Goal: Information Seeking & Learning: Check status

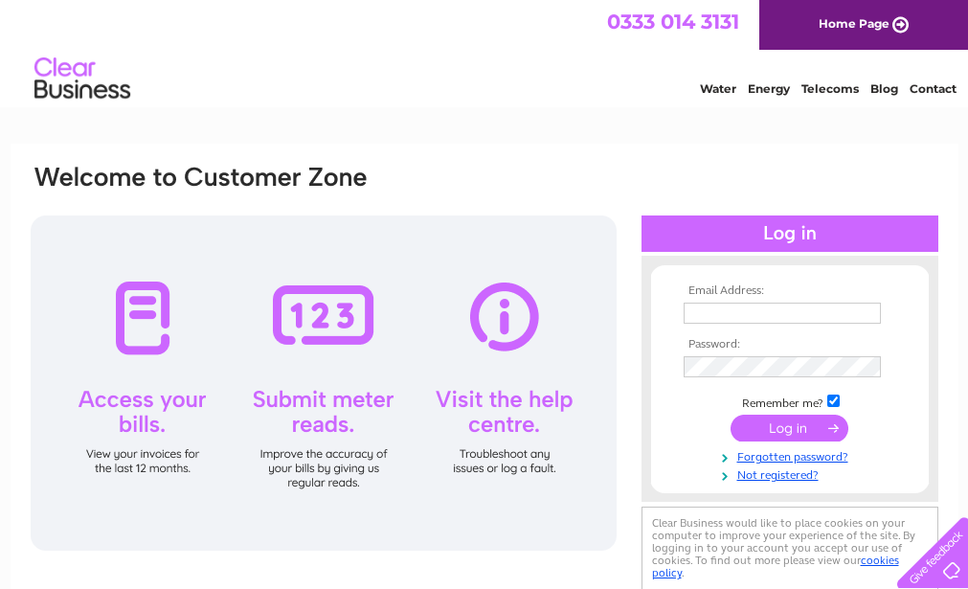
type input "[PERSON_NAME][EMAIL_ADDRESS][PERSON_NAME][DOMAIN_NAME]"
click at [774, 424] on input "submit" at bounding box center [790, 428] width 118 height 27
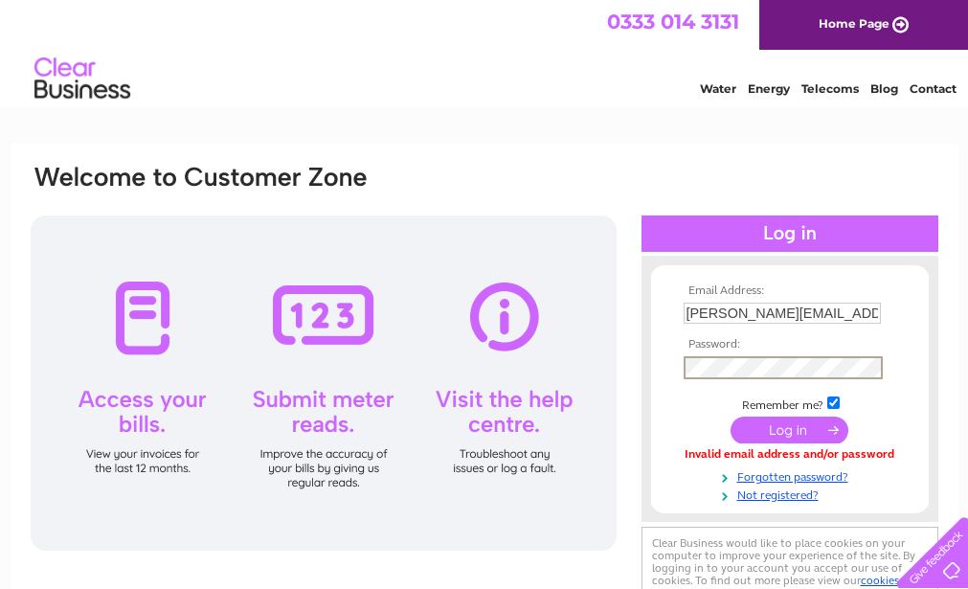
click at [633, 368] on div "Email Address: [PERSON_NAME][EMAIL_ADDRESS][PERSON_NAME][DOMAIN_NAME] Password:" at bounding box center [485, 389] width 912 height 452
click at [805, 234] on div at bounding box center [790, 233] width 297 height 36
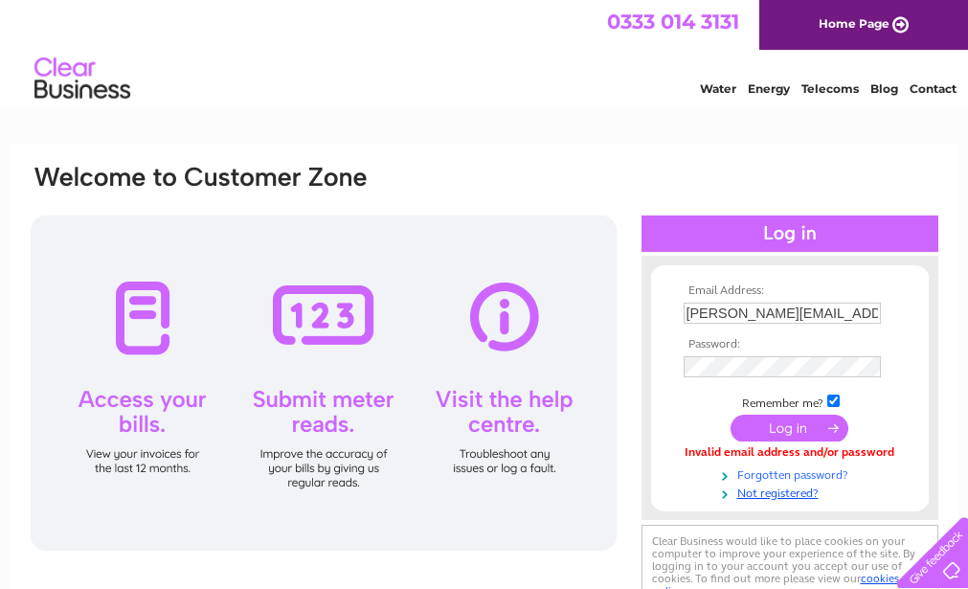
click at [772, 473] on link "Forgotten password?" at bounding box center [792, 474] width 217 height 18
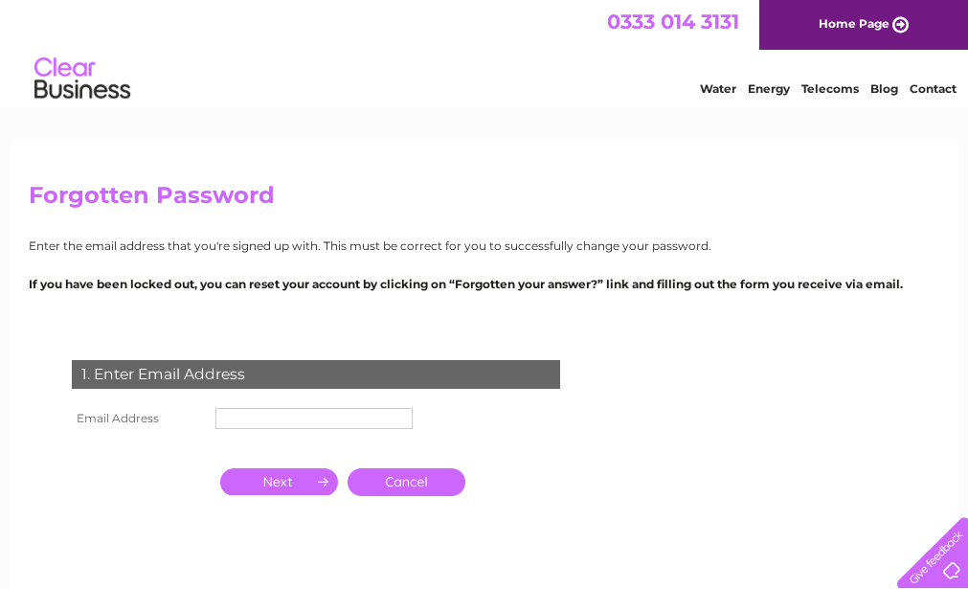
click at [276, 421] on input "text" at bounding box center [313, 418] width 197 height 21
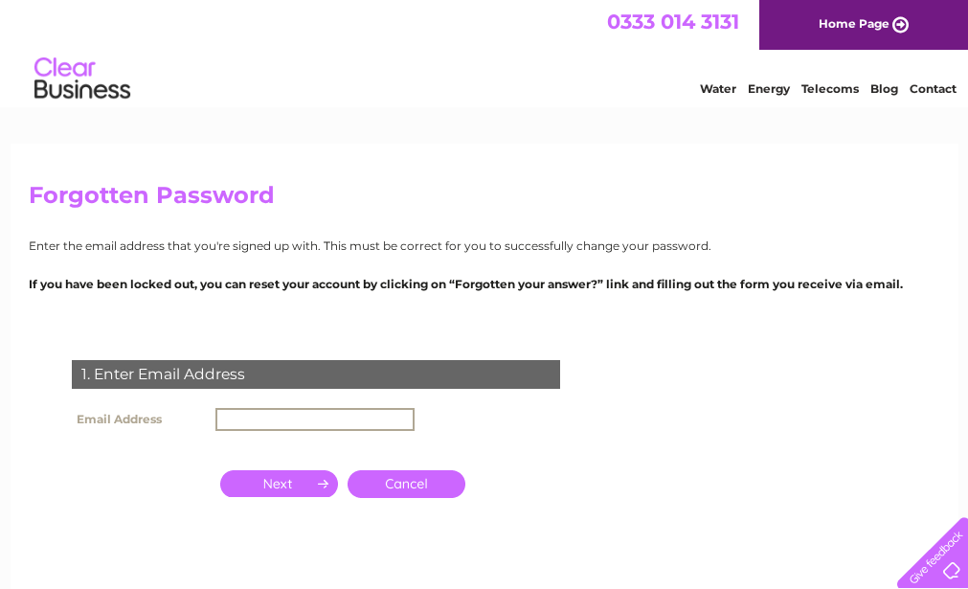
type input "[PERSON_NAME][EMAIL_ADDRESS][PERSON_NAME][DOMAIN_NAME]"
click at [275, 482] on input "button" at bounding box center [279, 483] width 118 height 27
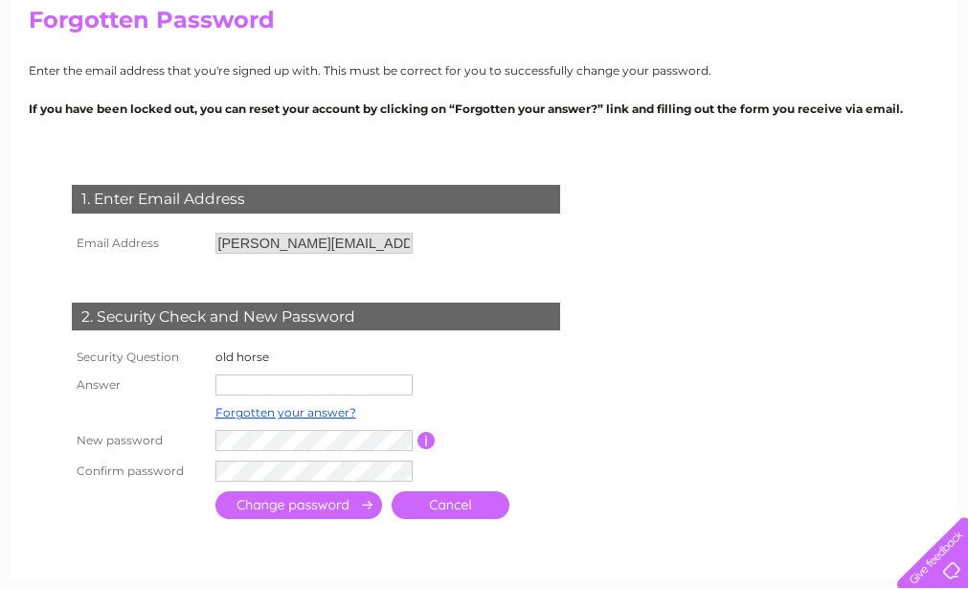
scroll to position [192, 0]
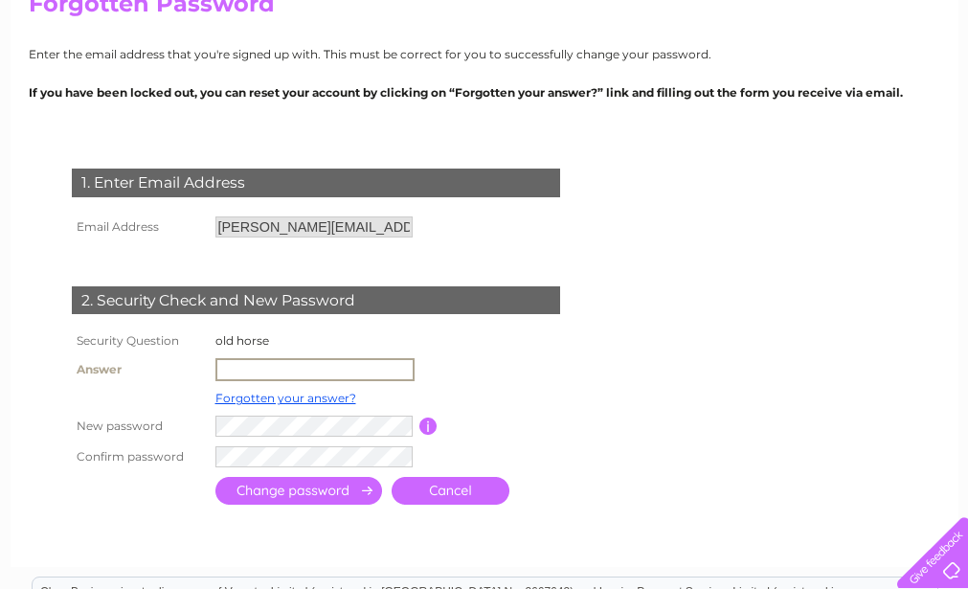
click at [242, 372] on input "text" at bounding box center [314, 369] width 199 height 23
type input "Corrie"
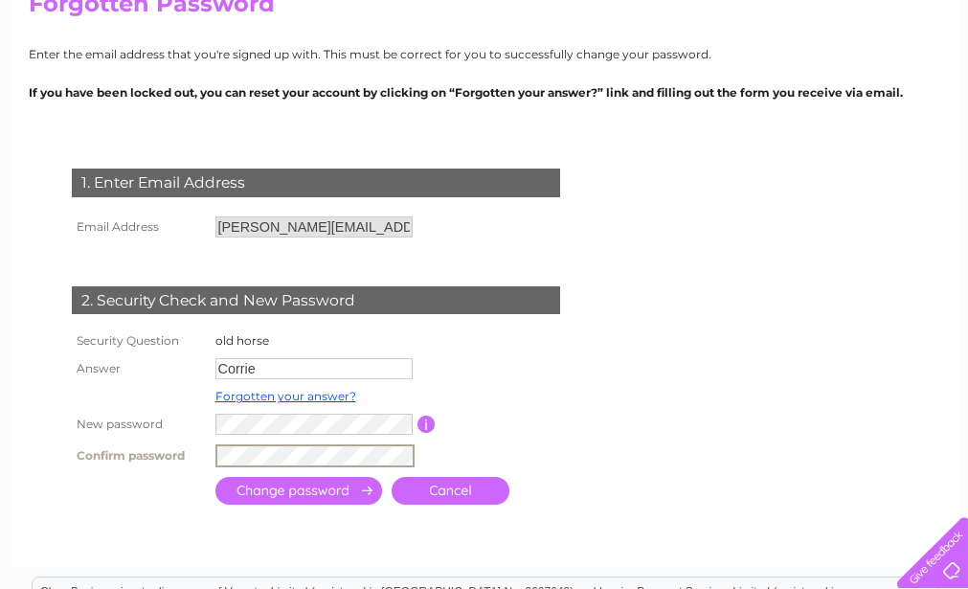
click at [269, 488] on input "submit" at bounding box center [298, 491] width 167 height 28
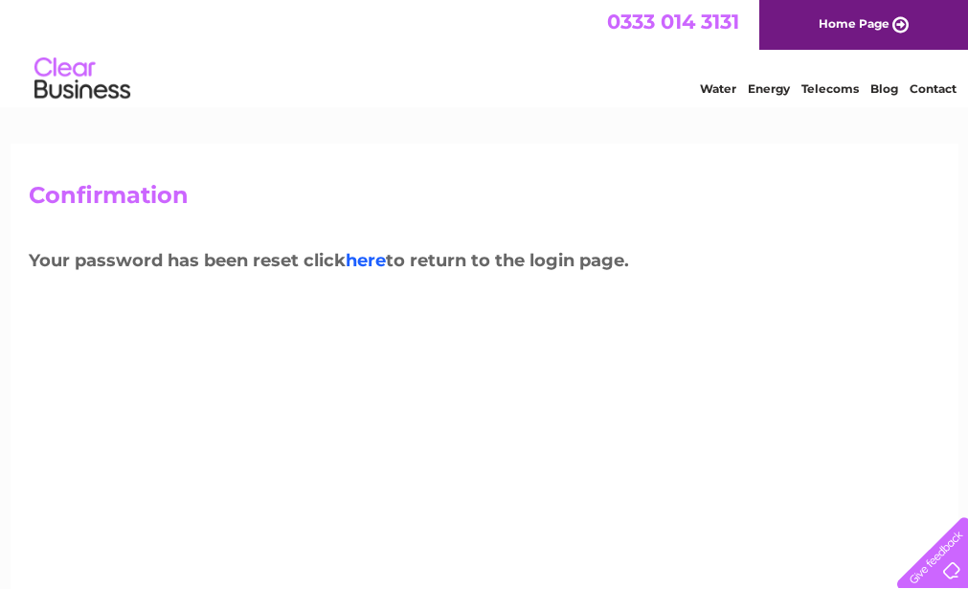
click at [360, 257] on link "here" at bounding box center [366, 260] width 40 height 21
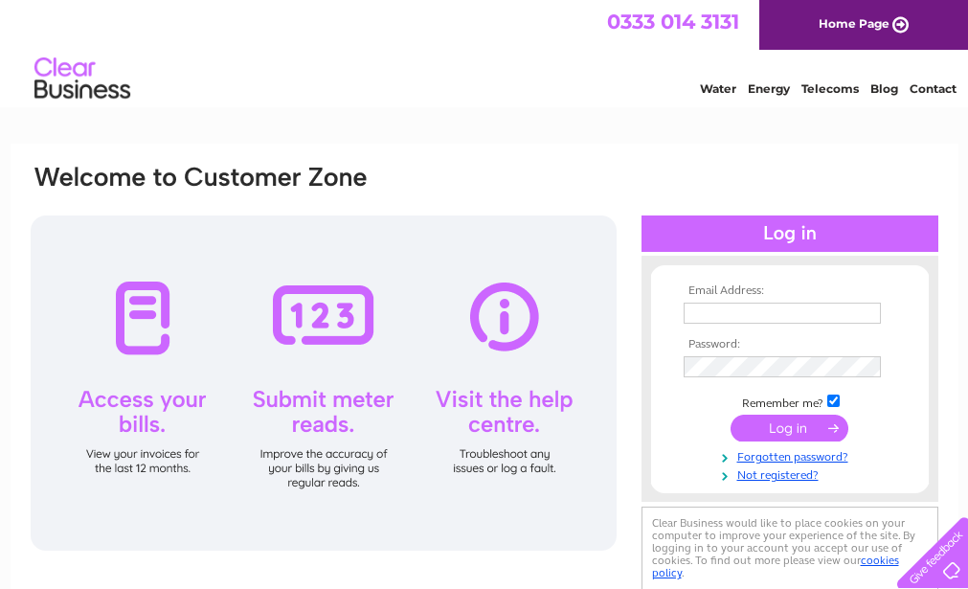
type input "trish.forde@hotmail.co.uk"
click at [769, 429] on input "submit" at bounding box center [790, 428] width 118 height 27
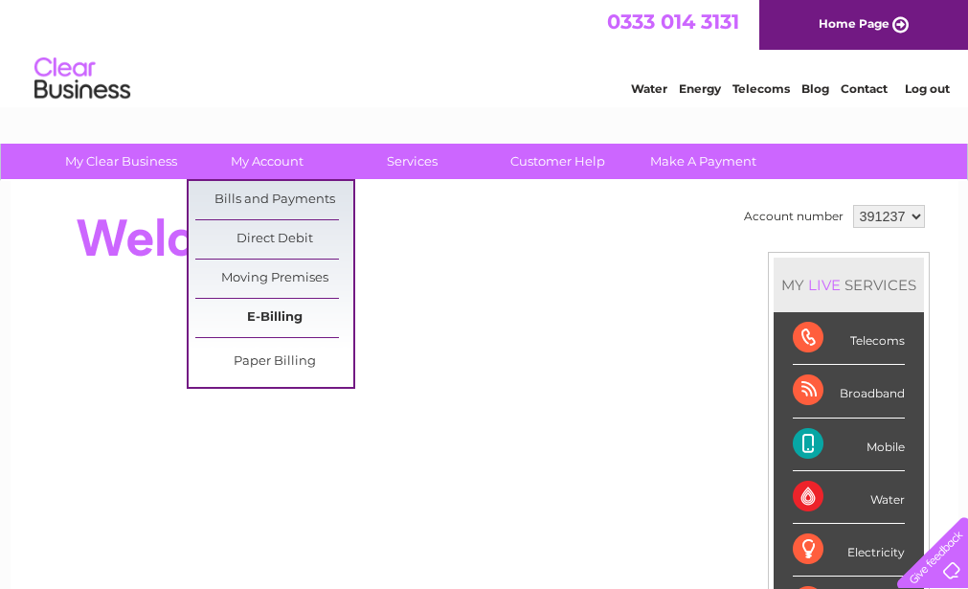
click at [251, 313] on link "E-Billing" at bounding box center [274, 318] width 158 height 38
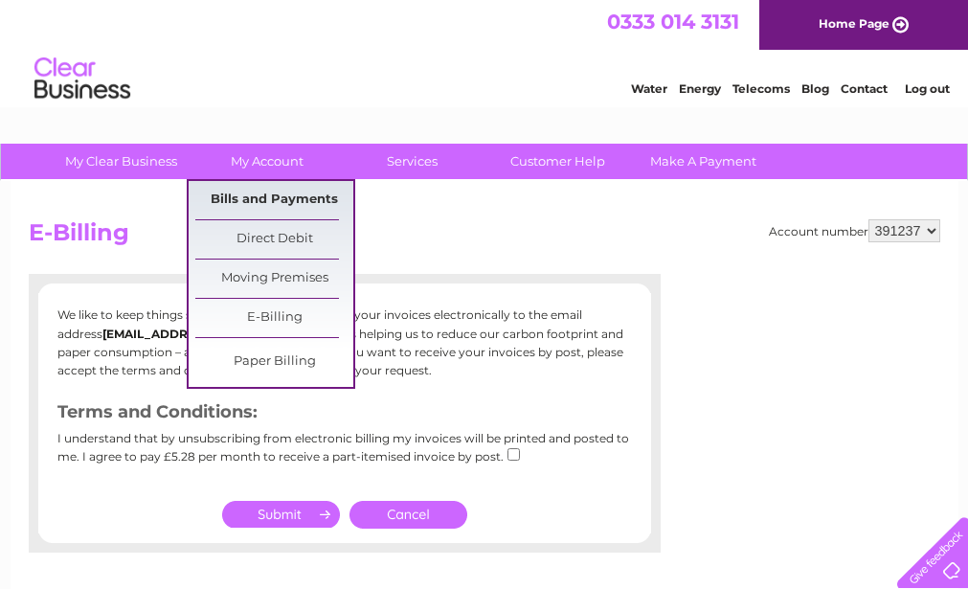
click at [248, 193] on link "Bills and Payments" at bounding box center [274, 200] width 158 height 38
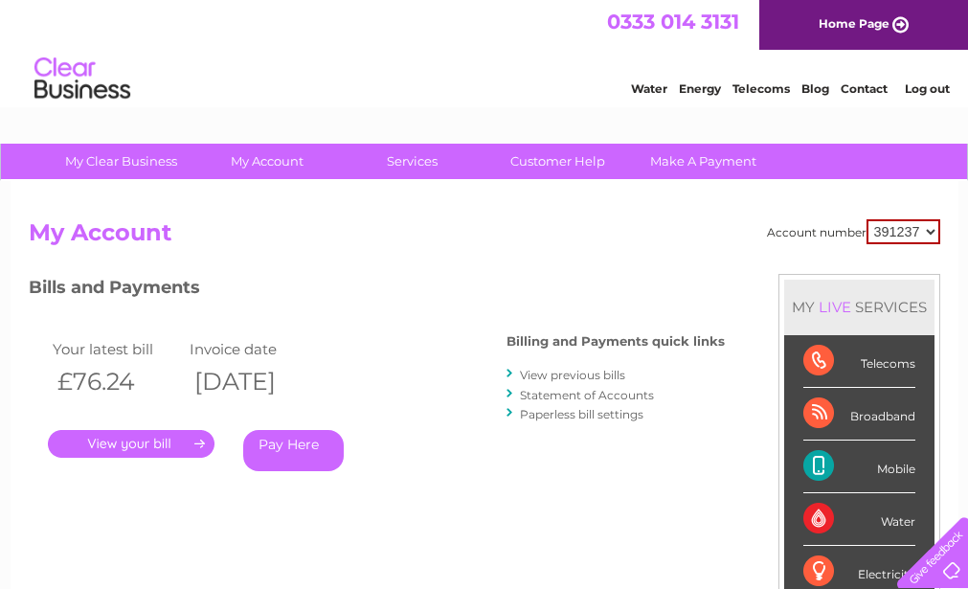
click at [550, 377] on link "View previous bills" at bounding box center [572, 375] width 105 height 14
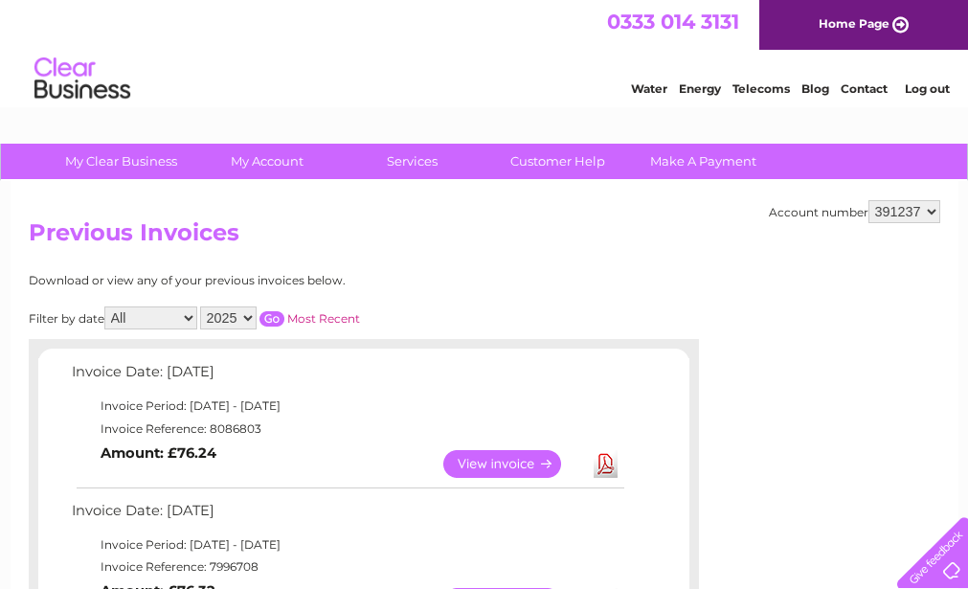
click at [484, 462] on link "View" at bounding box center [513, 464] width 141 height 28
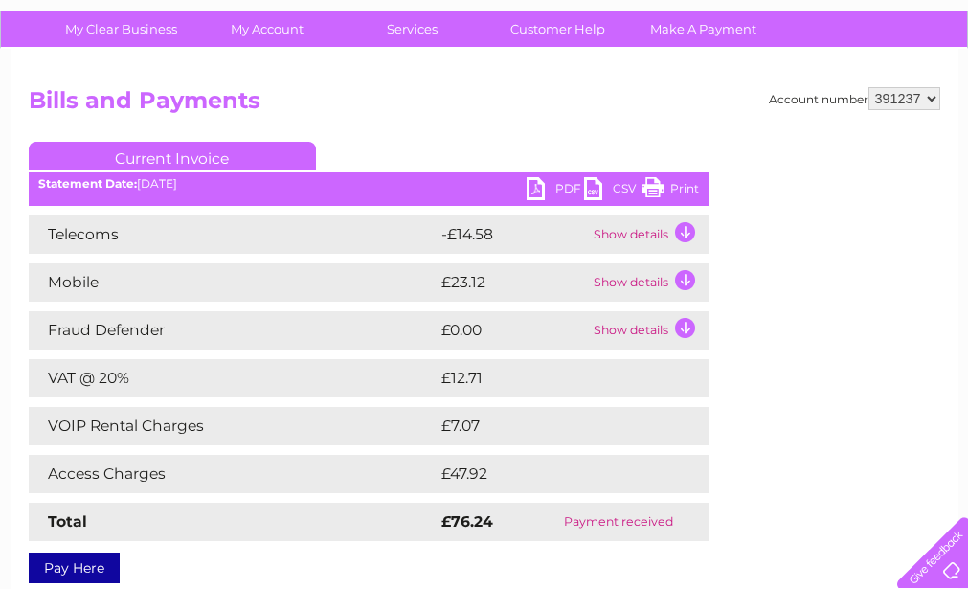
scroll to position [192, 0]
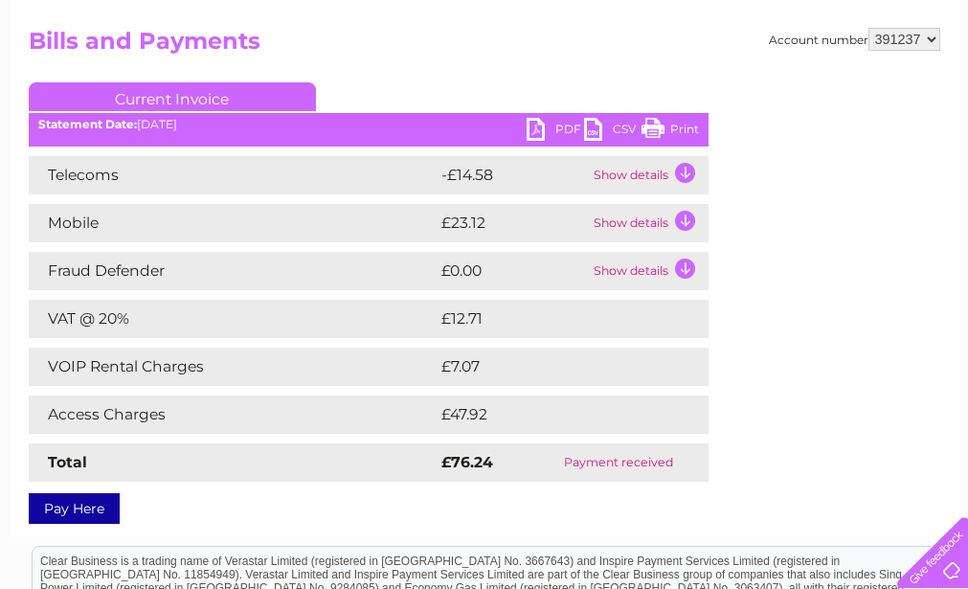
click at [691, 170] on td "Show details" at bounding box center [649, 175] width 120 height 38
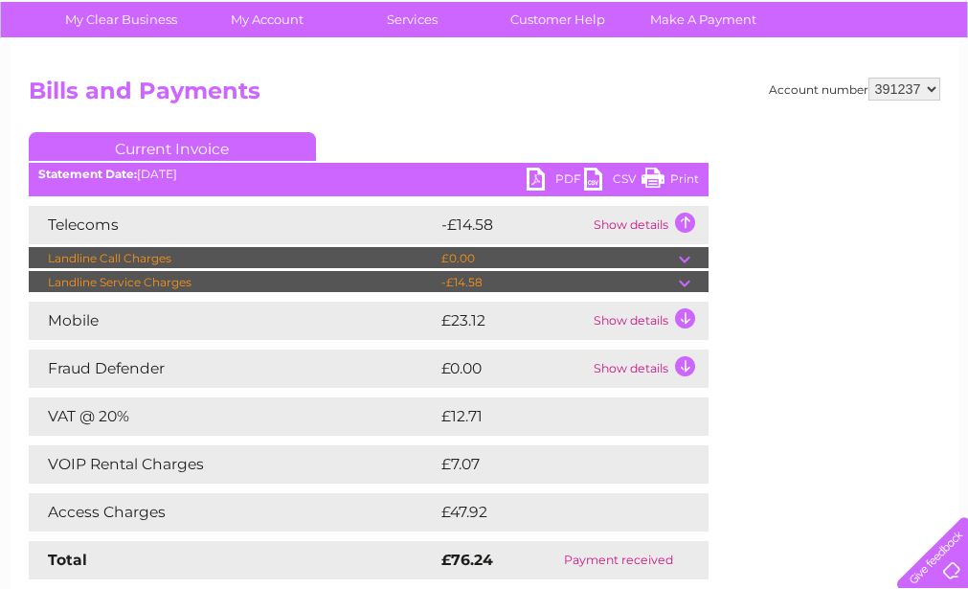
scroll to position [96, 0]
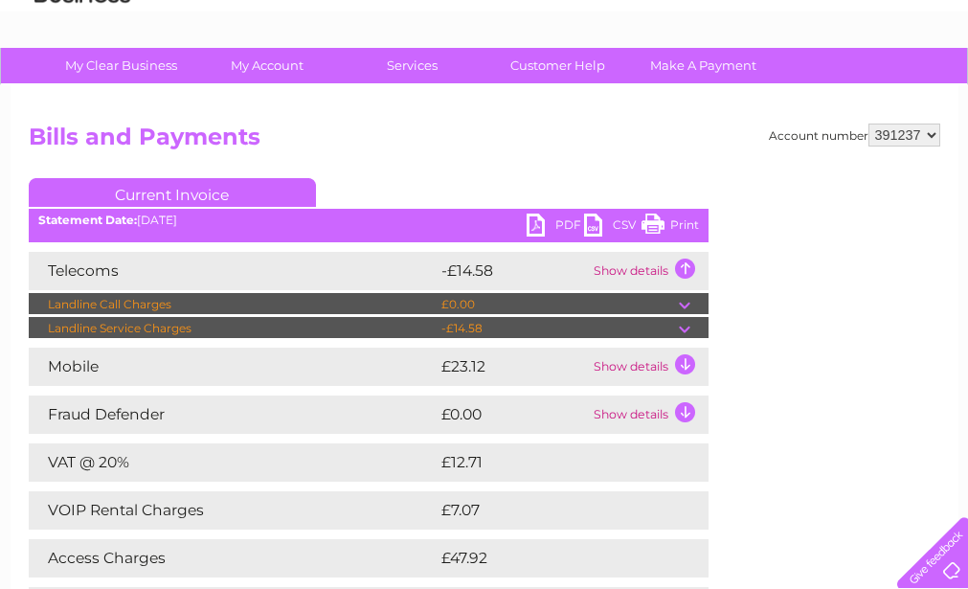
click at [687, 366] on td "Show details" at bounding box center [649, 367] width 120 height 38
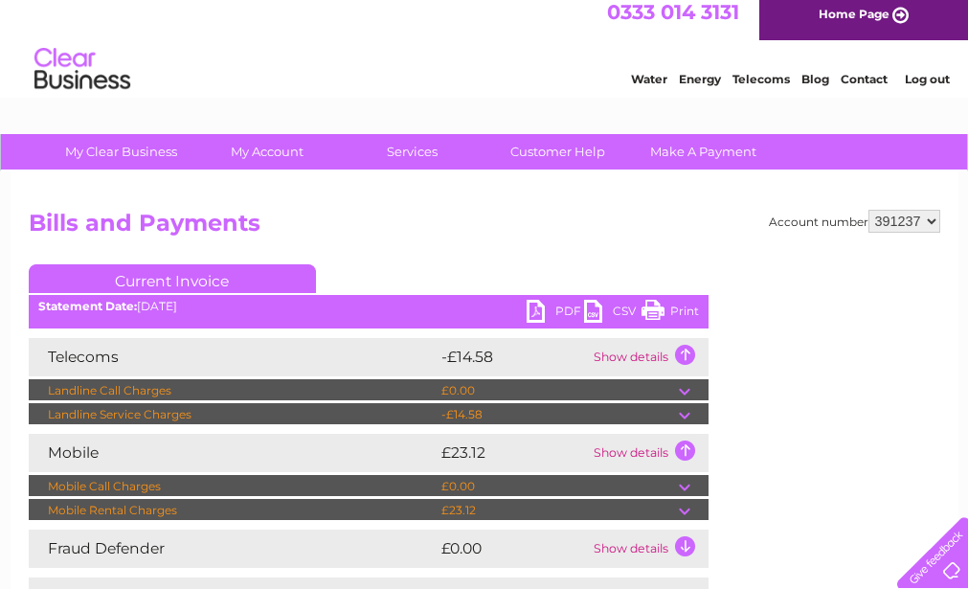
scroll to position [0, 0]
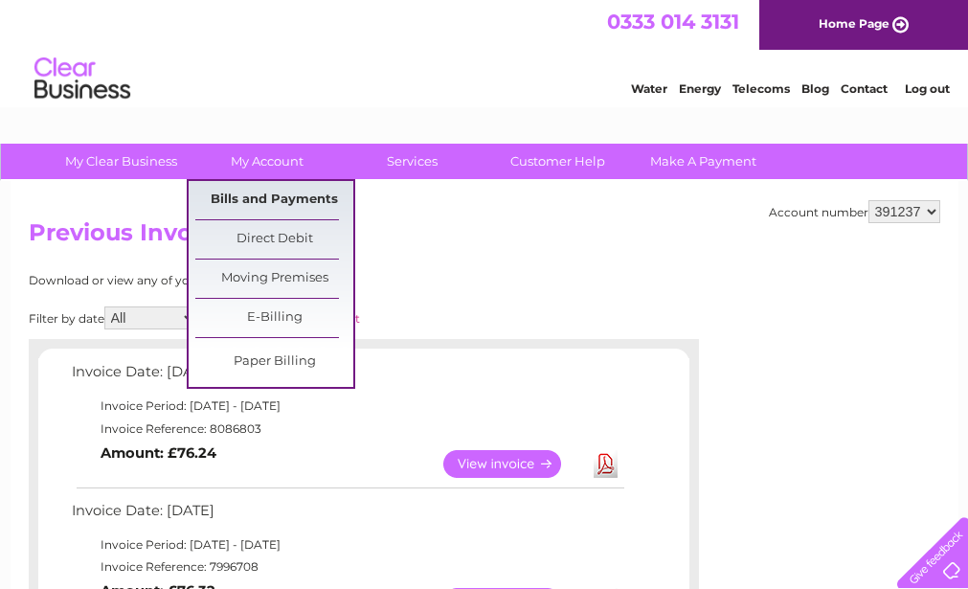
click at [267, 198] on link "Bills and Payments" at bounding box center [274, 200] width 158 height 38
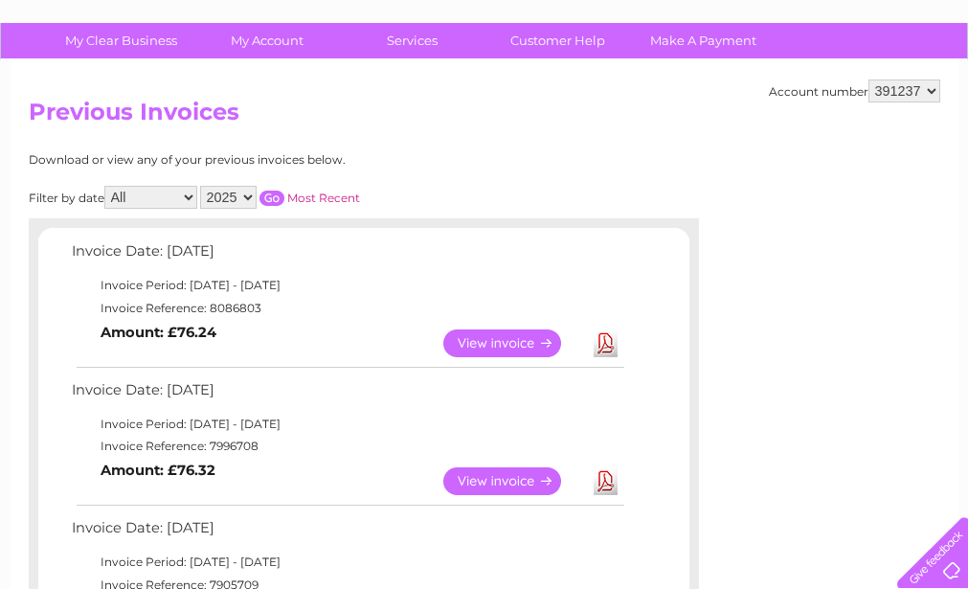
scroll to position [192, 0]
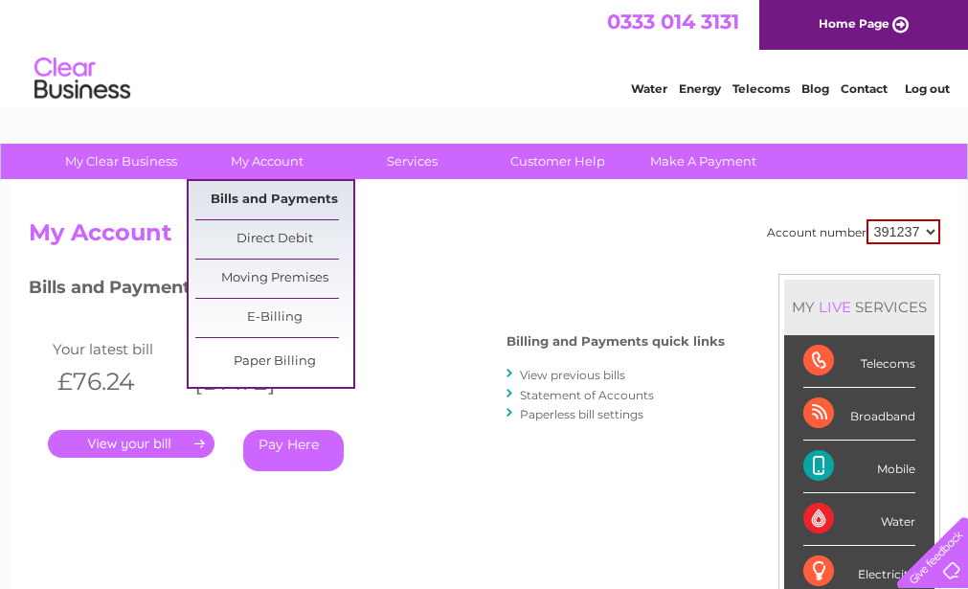
click at [224, 191] on link "Bills and Payments" at bounding box center [274, 200] width 158 height 38
click at [268, 192] on link "Bills and Payments" at bounding box center [274, 200] width 158 height 38
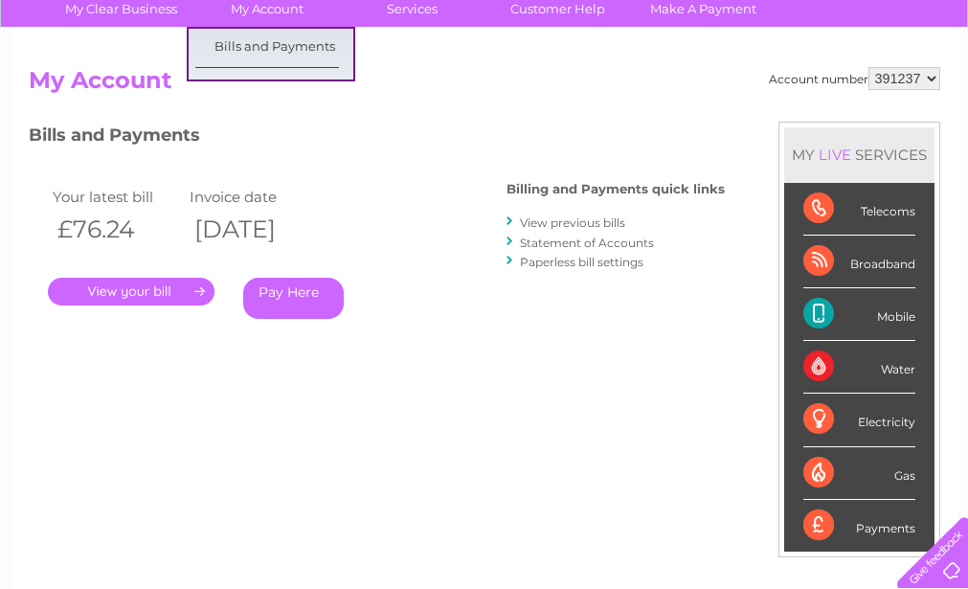
scroll to position [192, 0]
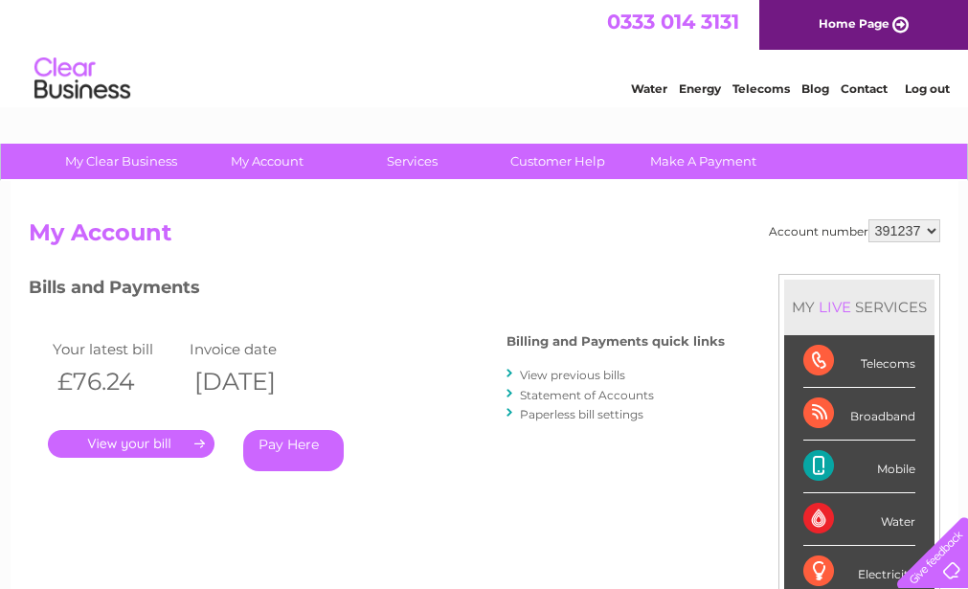
click at [584, 377] on link "View previous bills" at bounding box center [572, 375] width 105 height 14
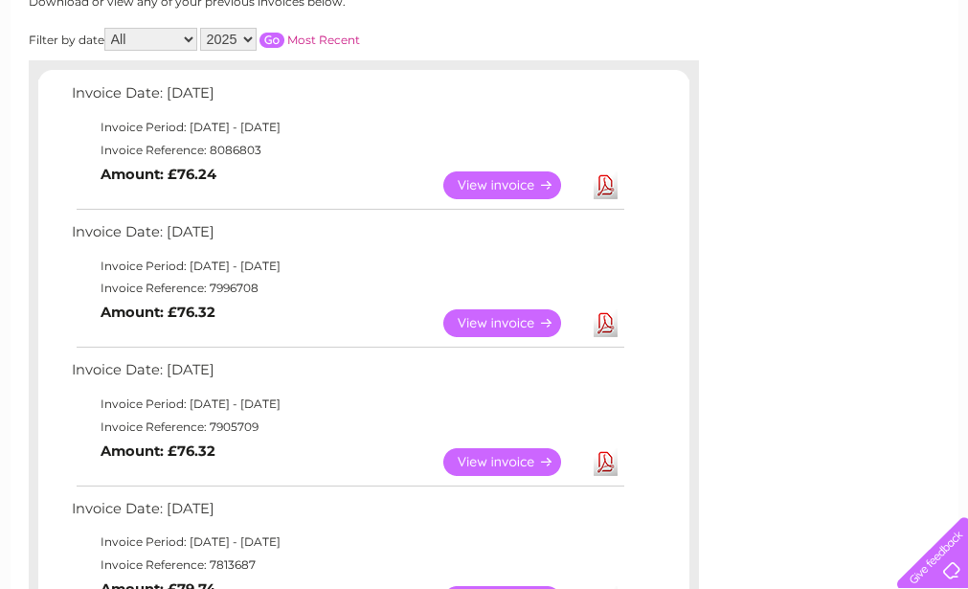
scroll to position [287, 0]
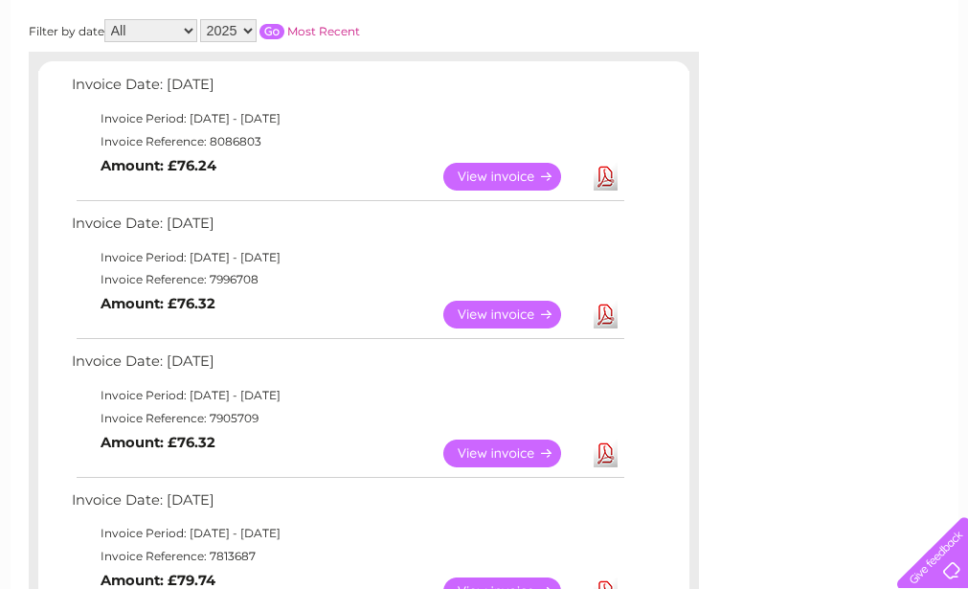
click at [496, 310] on link "View" at bounding box center [513, 315] width 141 height 28
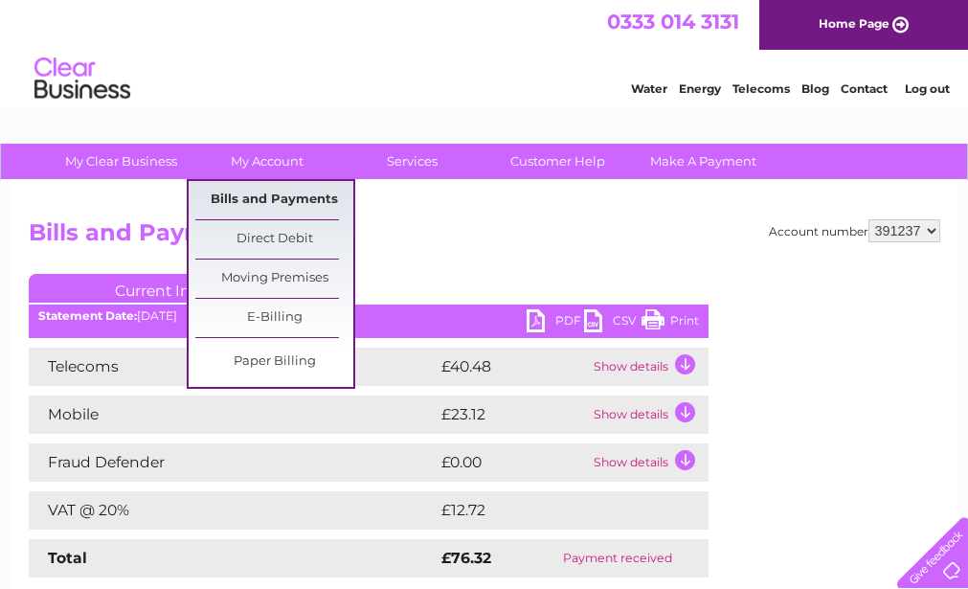
click at [277, 195] on link "Bills and Payments" at bounding box center [274, 200] width 158 height 38
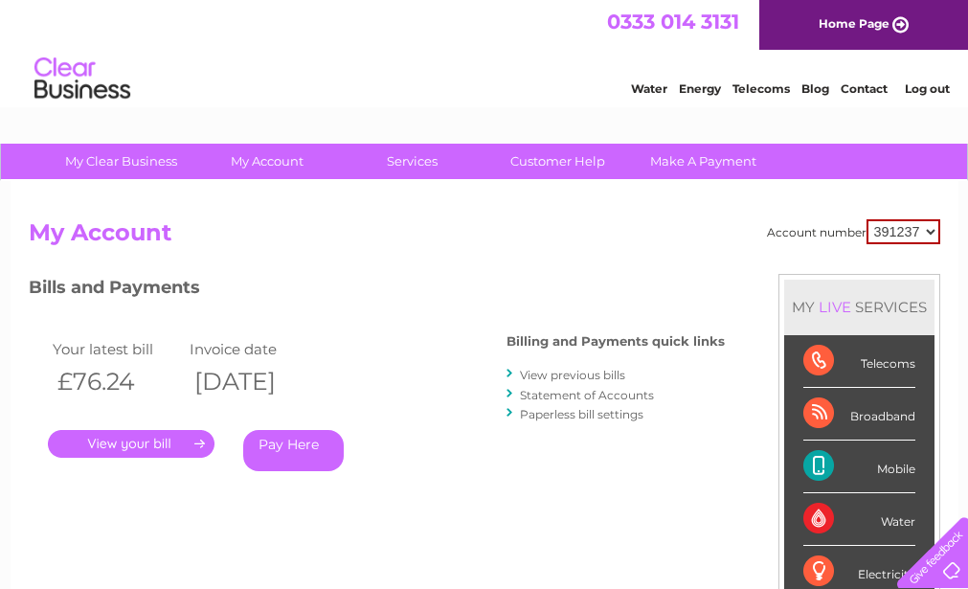
click at [567, 379] on link "View previous bills" at bounding box center [572, 375] width 105 height 14
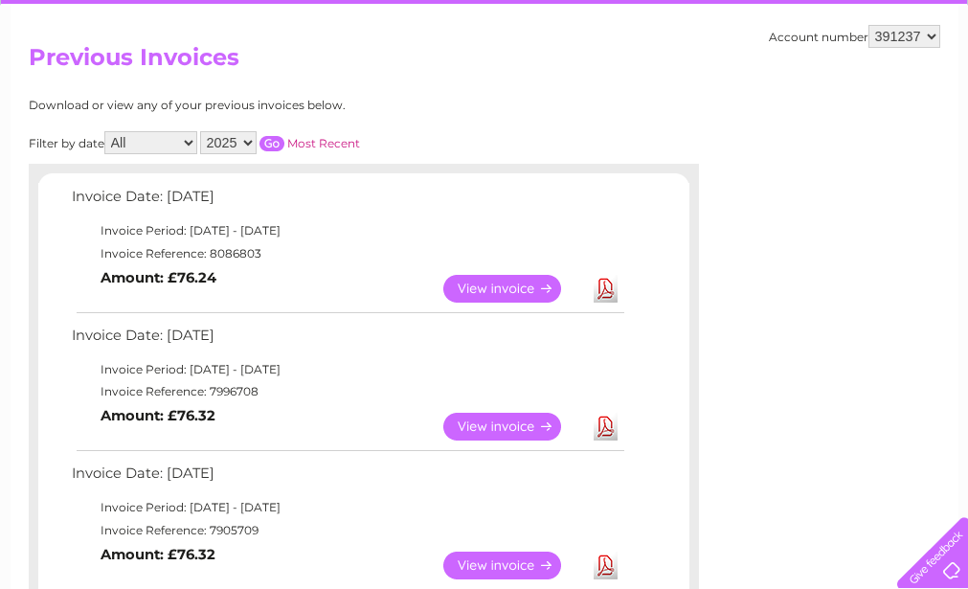
scroll to position [96, 0]
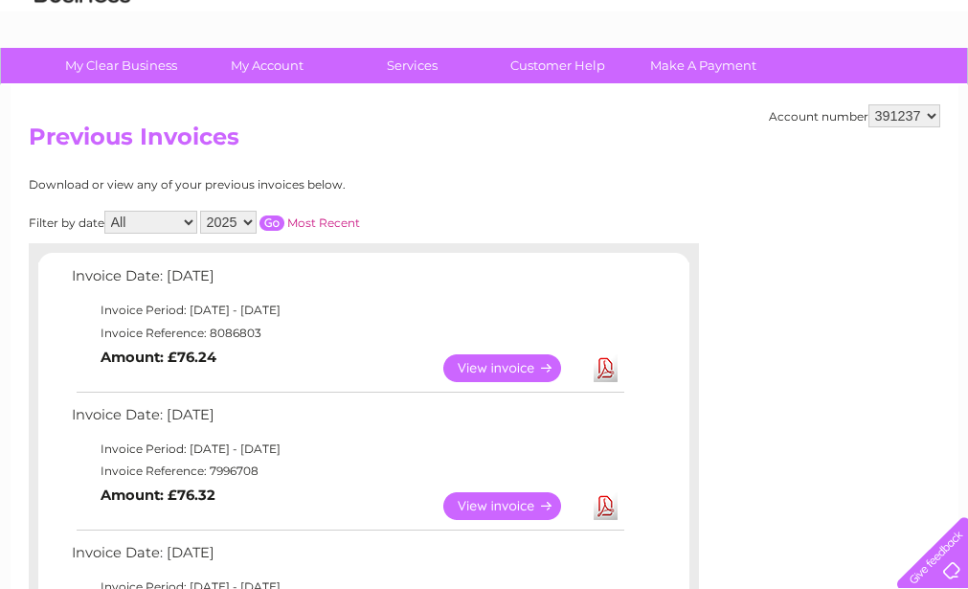
click at [477, 374] on link "View" at bounding box center [513, 368] width 141 height 28
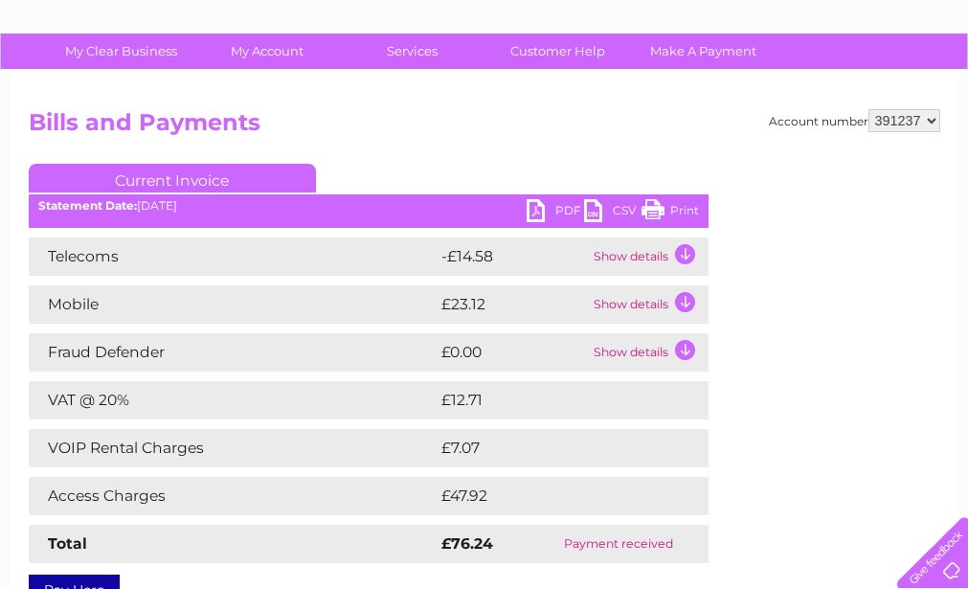
scroll to position [192, 0]
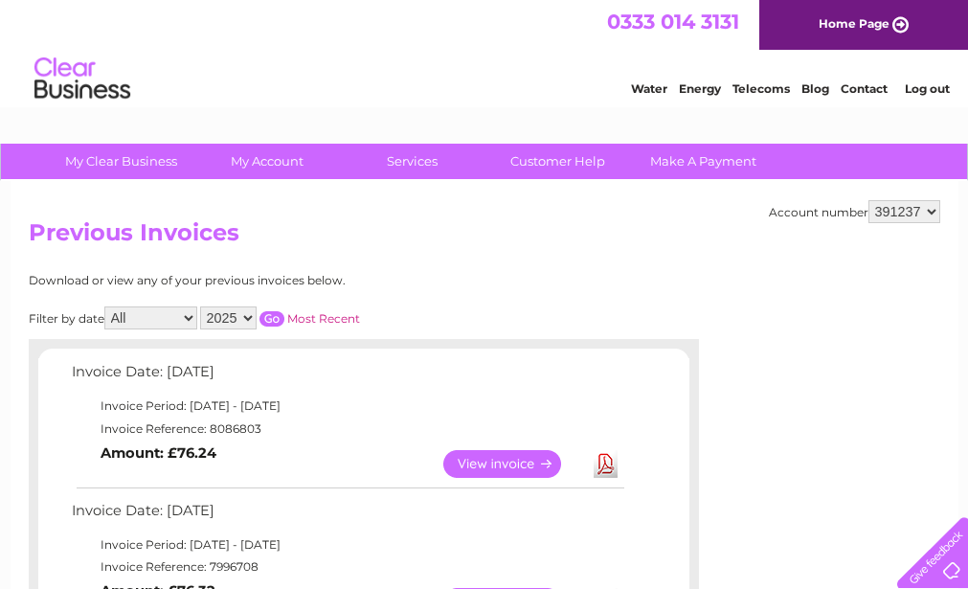
click at [312, 317] on link "Most Recent" at bounding box center [323, 318] width 73 height 14
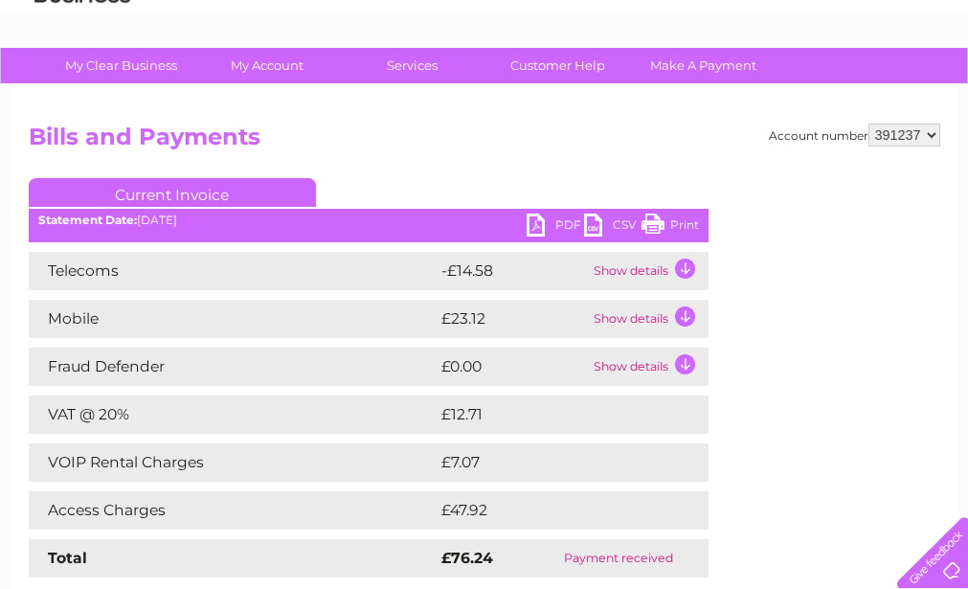
scroll to position [192, 0]
